Goal: Task Accomplishment & Management: Use online tool/utility

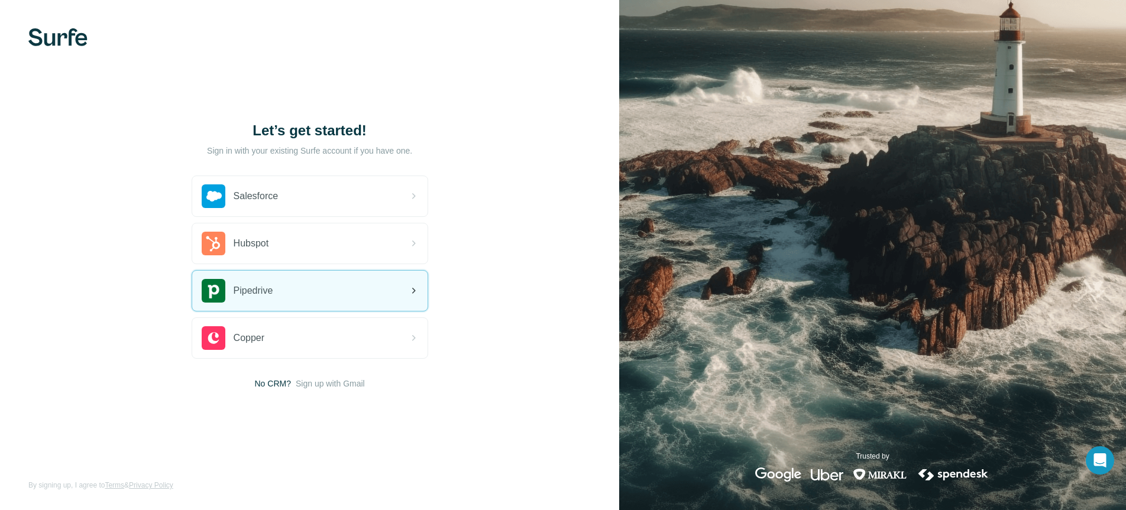
click at [313, 289] on div "Pipedrive" at bounding box center [309, 291] width 235 height 40
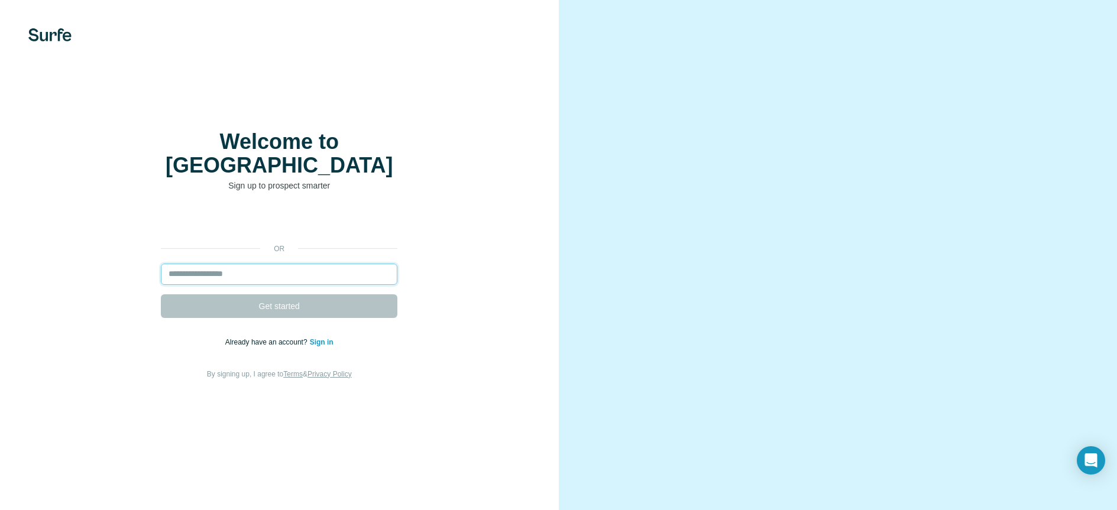
click at [282, 269] on input "email" at bounding box center [279, 274] width 237 height 21
click at [314, 341] on link "Sign in" at bounding box center [322, 342] width 24 height 8
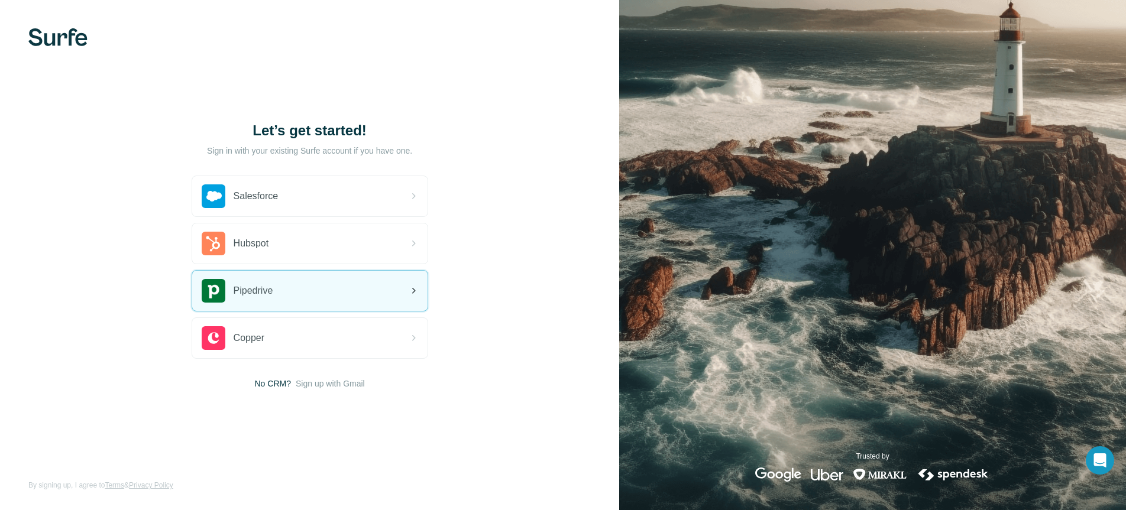
click at [306, 289] on div "Pipedrive" at bounding box center [309, 291] width 235 height 40
click at [311, 287] on div "Pipedrive" at bounding box center [309, 291] width 235 height 40
click at [375, 294] on div "Pipedrive" at bounding box center [309, 291] width 235 height 40
click at [363, 287] on div "Pipedrive" at bounding box center [309, 291] width 235 height 40
click at [326, 289] on div "Pipedrive" at bounding box center [309, 291] width 235 height 40
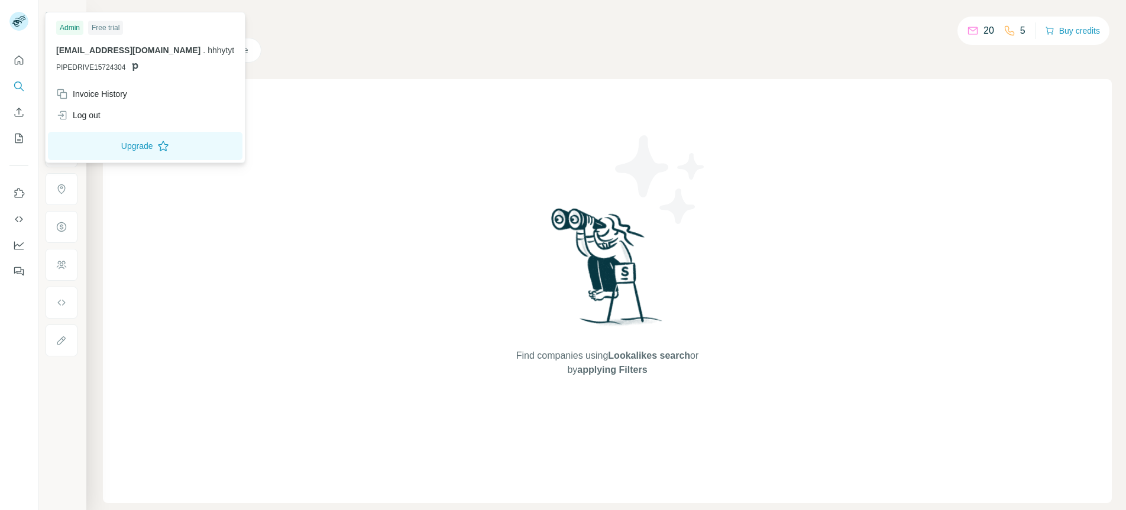
click at [11, 21] on rect at bounding box center [18, 21] width 19 height 19
click at [396, 190] on div "Find companies using Lookalikes search or by applying Filters" at bounding box center [607, 291] width 1009 height 424
